Goal: Information Seeking & Learning: Learn about a topic

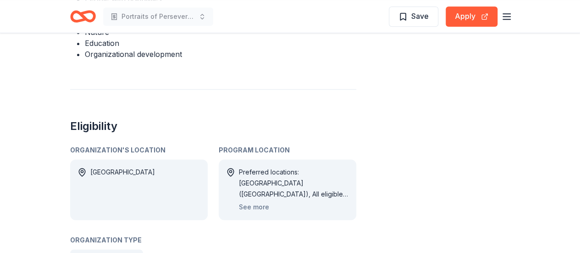
scroll to position [544, 0]
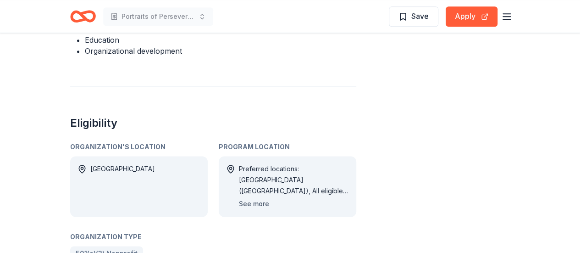
click at [253, 198] on button "See more" at bounding box center [254, 203] width 30 height 11
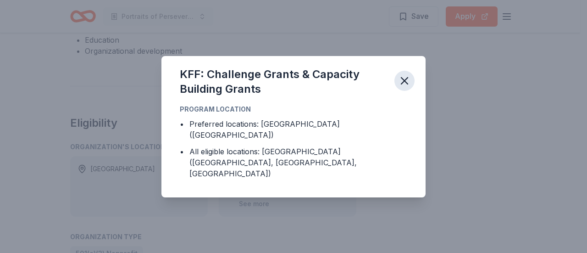
click at [400, 87] on icon "button" at bounding box center [404, 80] width 13 height 13
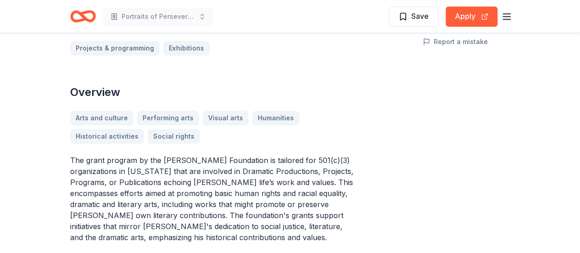
scroll to position [228, 0]
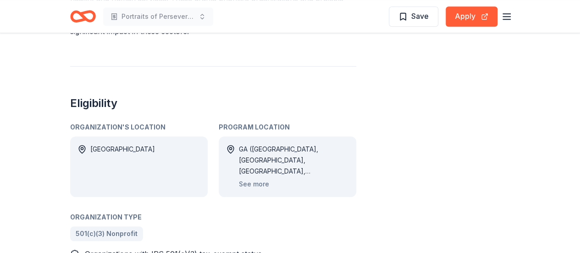
scroll to position [410, 0]
click at [250, 177] on button "See more" at bounding box center [254, 182] width 30 height 11
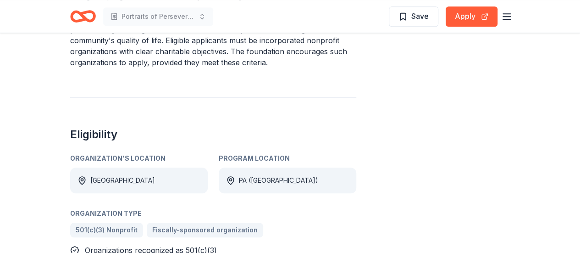
scroll to position [360, 0]
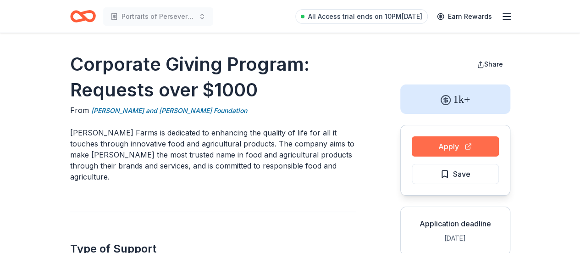
click at [443, 146] on button "Apply" at bounding box center [455, 146] width 87 height 20
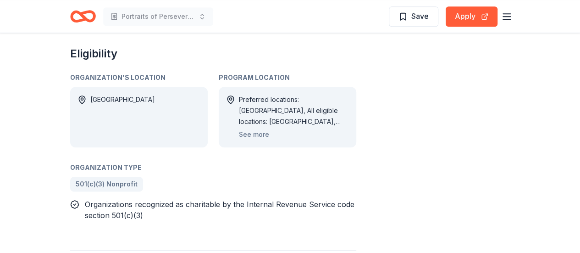
scroll to position [471, 0]
click at [261, 128] on button "See more" at bounding box center [254, 133] width 30 height 11
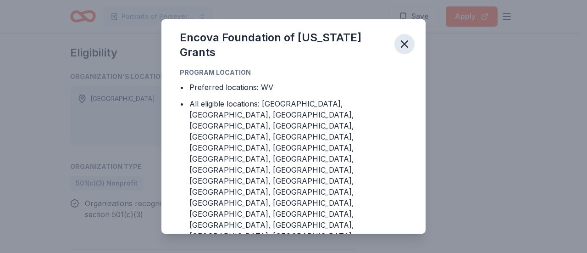
click at [407, 50] on icon "button" at bounding box center [404, 44] width 13 height 13
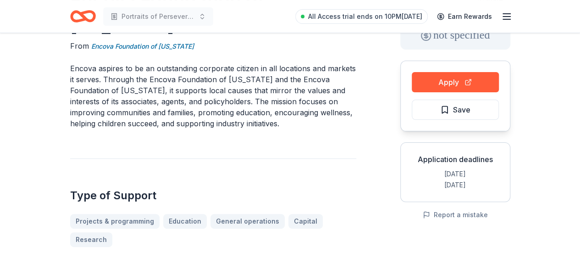
scroll to position [63, 0]
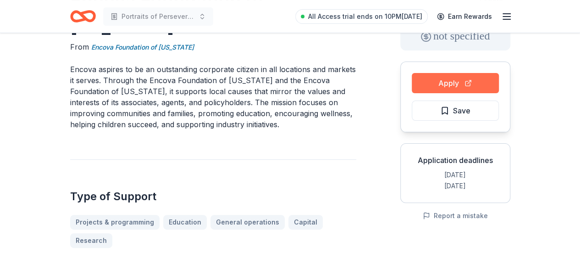
click at [465, 87] on button "Apply" at bounding box center [455, 83] width 87 height 20
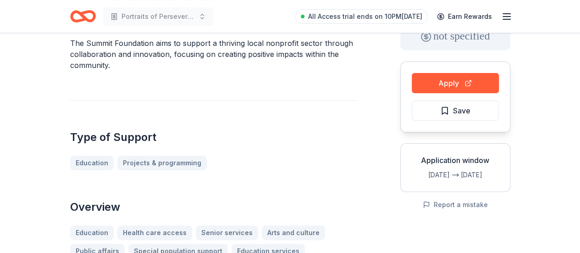
scroll to position [61, 0]
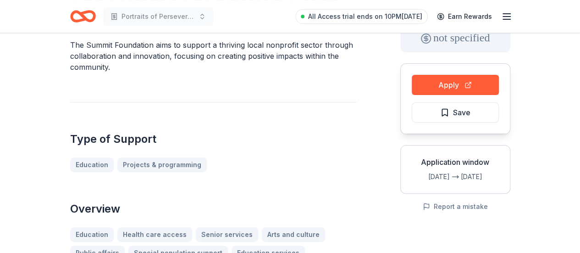
click at [433, 81] on button "Apply" at bounding box center [455, 85] width 87 height 20
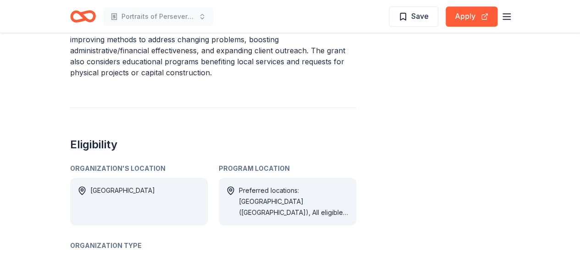
scroll to position [392, 0]
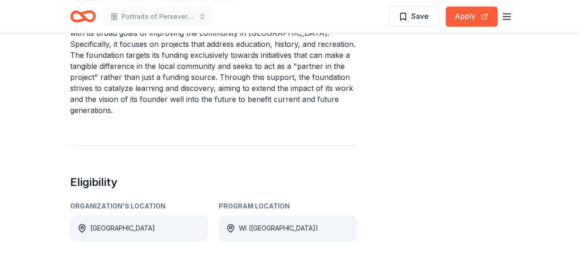
scroll to position [341, 0]
